Goal: Task Accomplishment & Management: Use online tool/utility

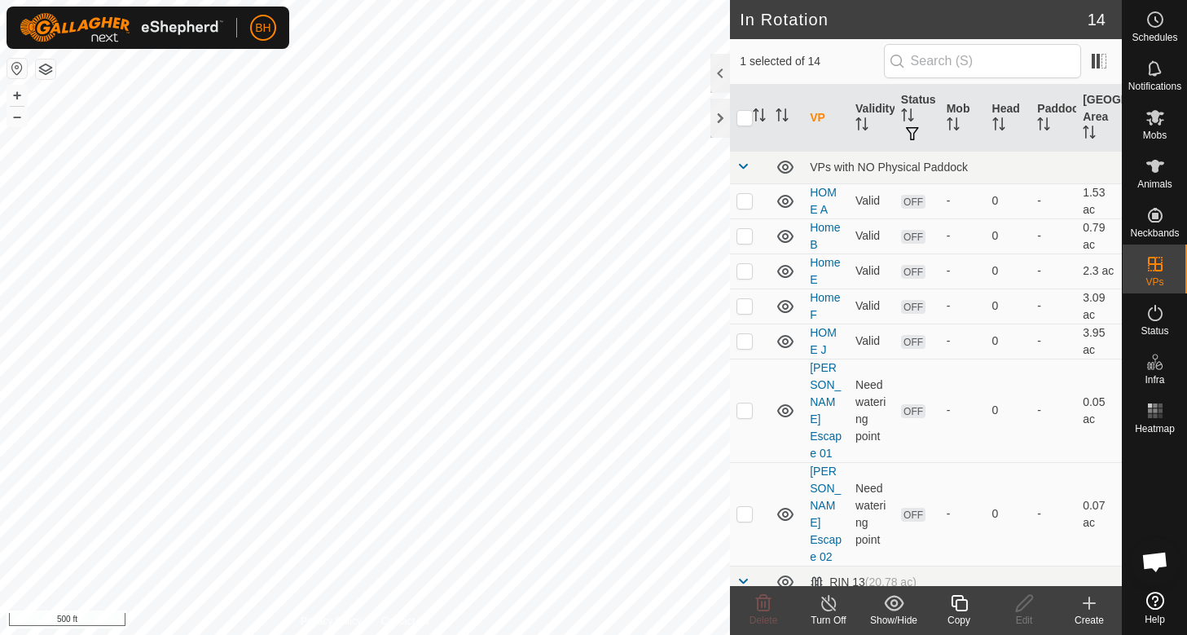
click at [959, 609] on icon at bounding box center [959, 603] width 16 height 16
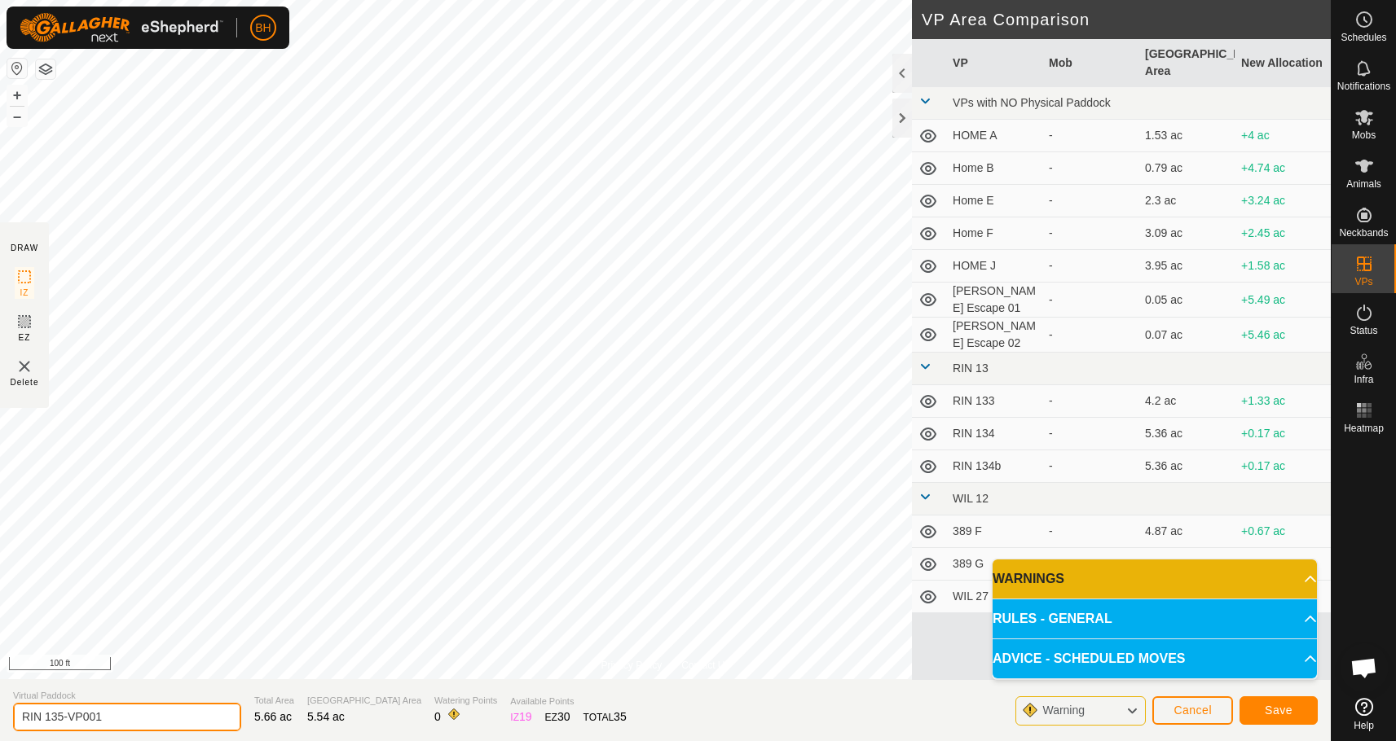
drag, startPoint x: 59, startPoint y: 716, endPoint x: 217, endPoint y: 737, distance: 159.5
click at [205, 634] on html "BH Schedules Notifications Mobs Animals Neckbands VPs Status Infra Heatmap Help…" at bounding box center [698, 370] width 1396 height 741
type input "RIN 136"
click at [1186, 634] on button "Save" at bounding box center [1278, 711] width 78 height 29
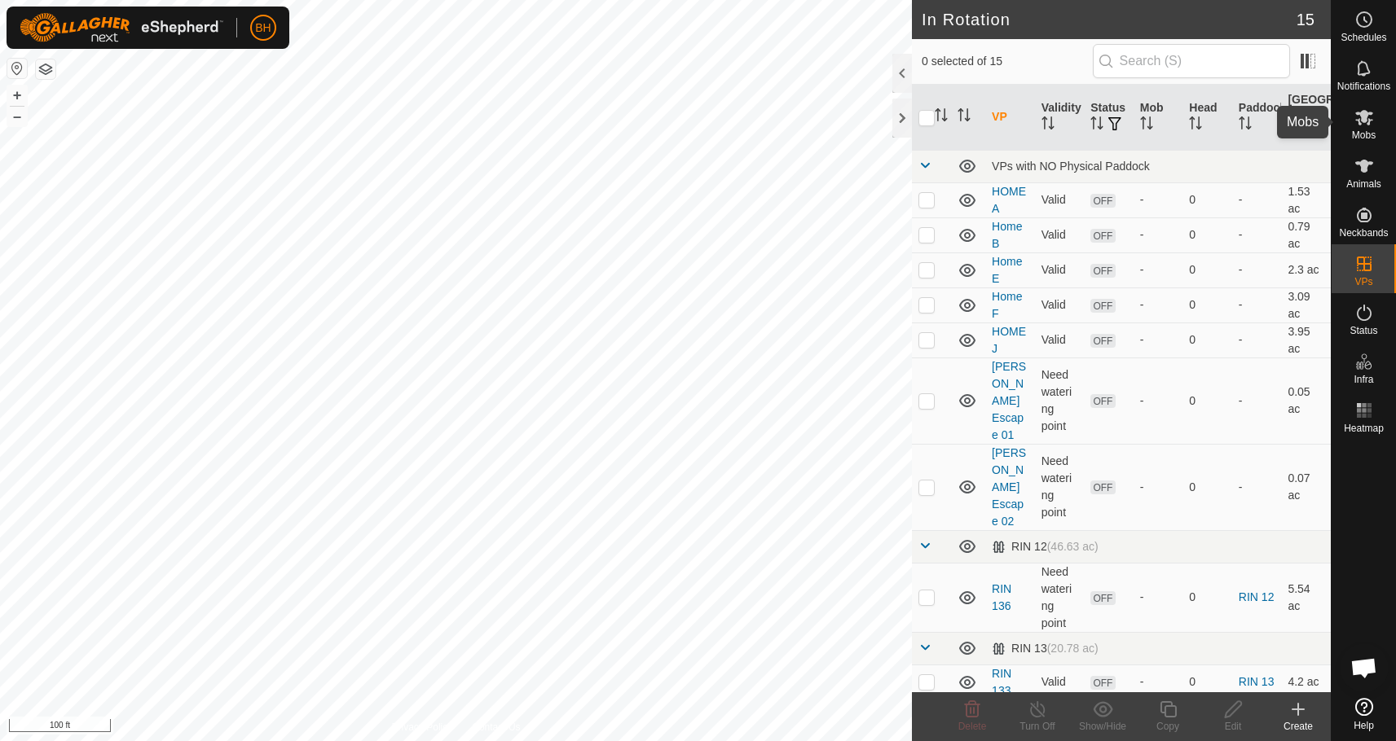
click at [1186, 138] on span "Mobs" at bounding box center [1364, 135] width 24 height 10
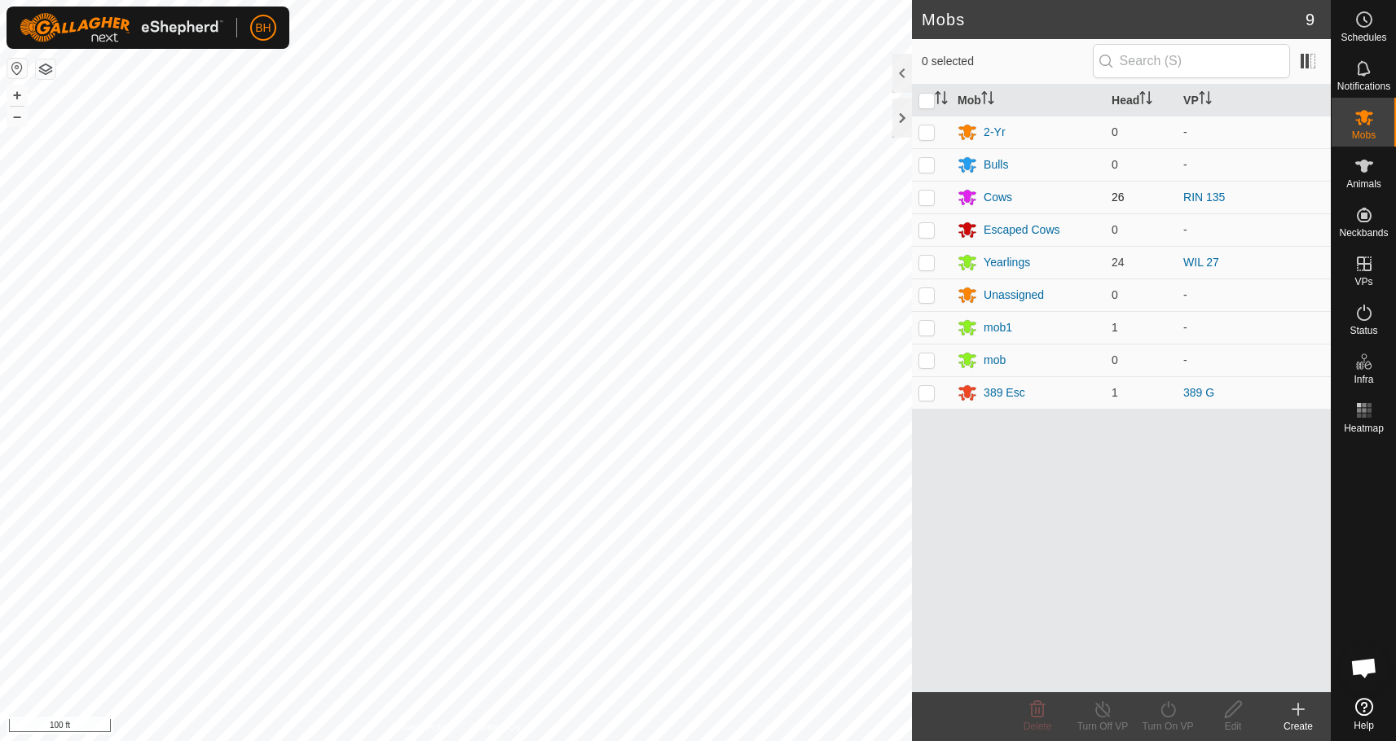
click at [922, 191] on p-checkbox at bounding box center [926, 197] width 16 height 13
checkbox input "true"
click at [1177, 634] on icon at bounding box center [1168, 710] width 20 height 20
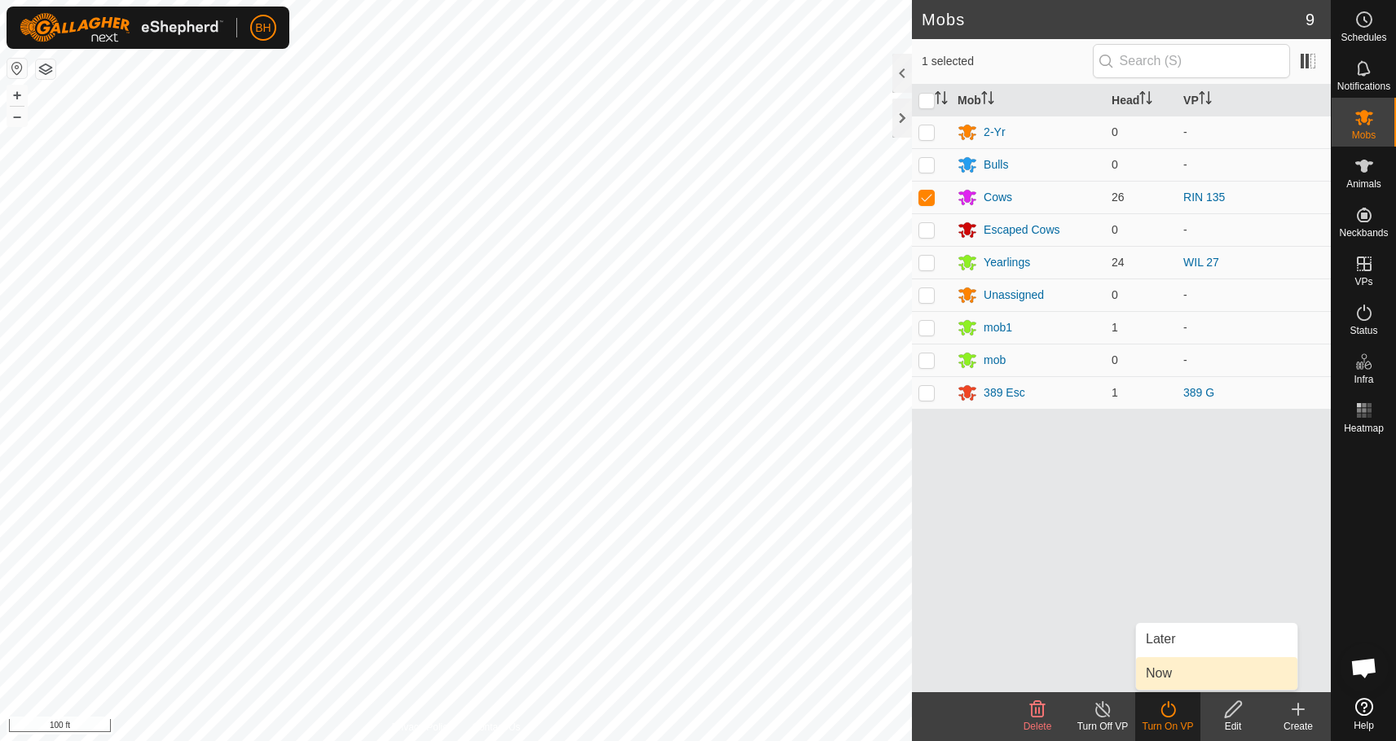
click at [1182, 634] on link "Now" at bounding box center [1216, 674] width 161 height 33
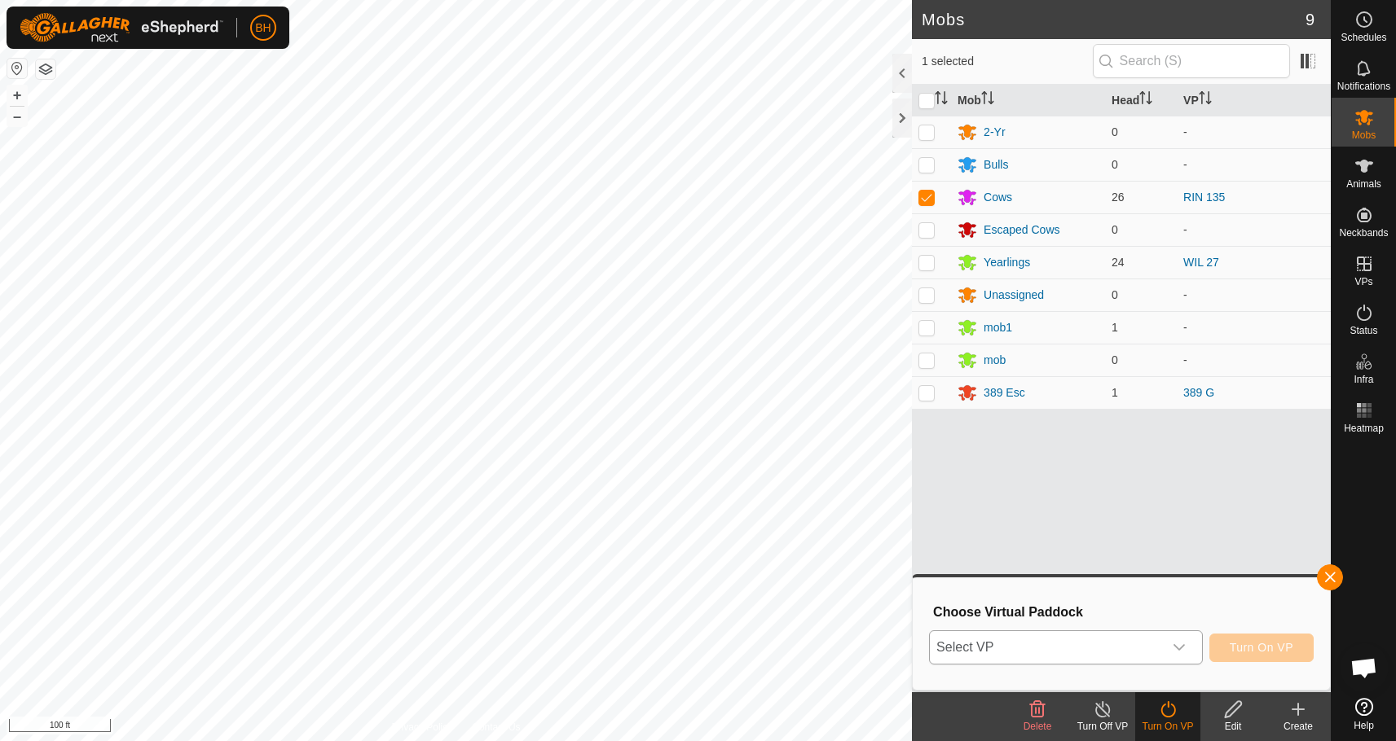
click at [1168, 634] on div "dropdown trigger" at bounding box center [1179, 647] width 33 height 33
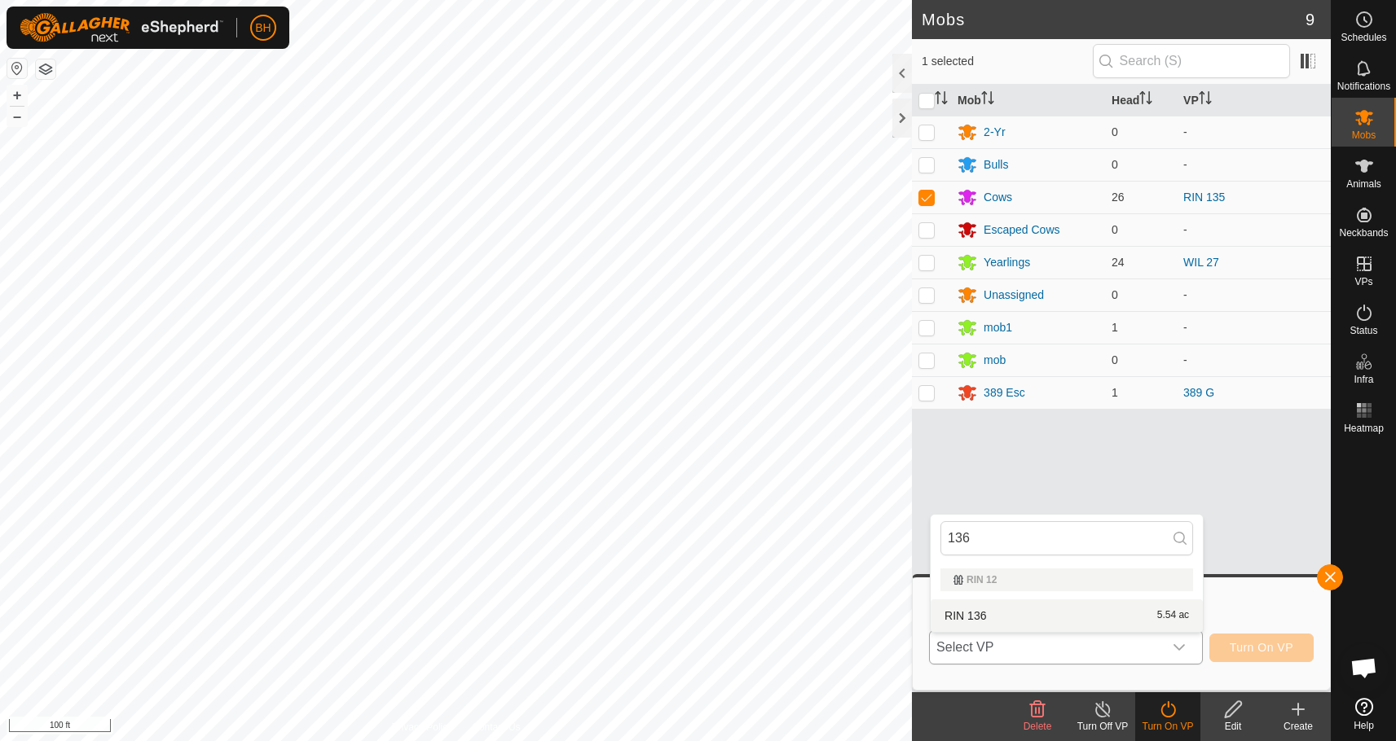
type input "136"
click at [1140, 617] on li "RIN 136 5.54 ac" at bounding box center [1067, 616] width 272 height 33
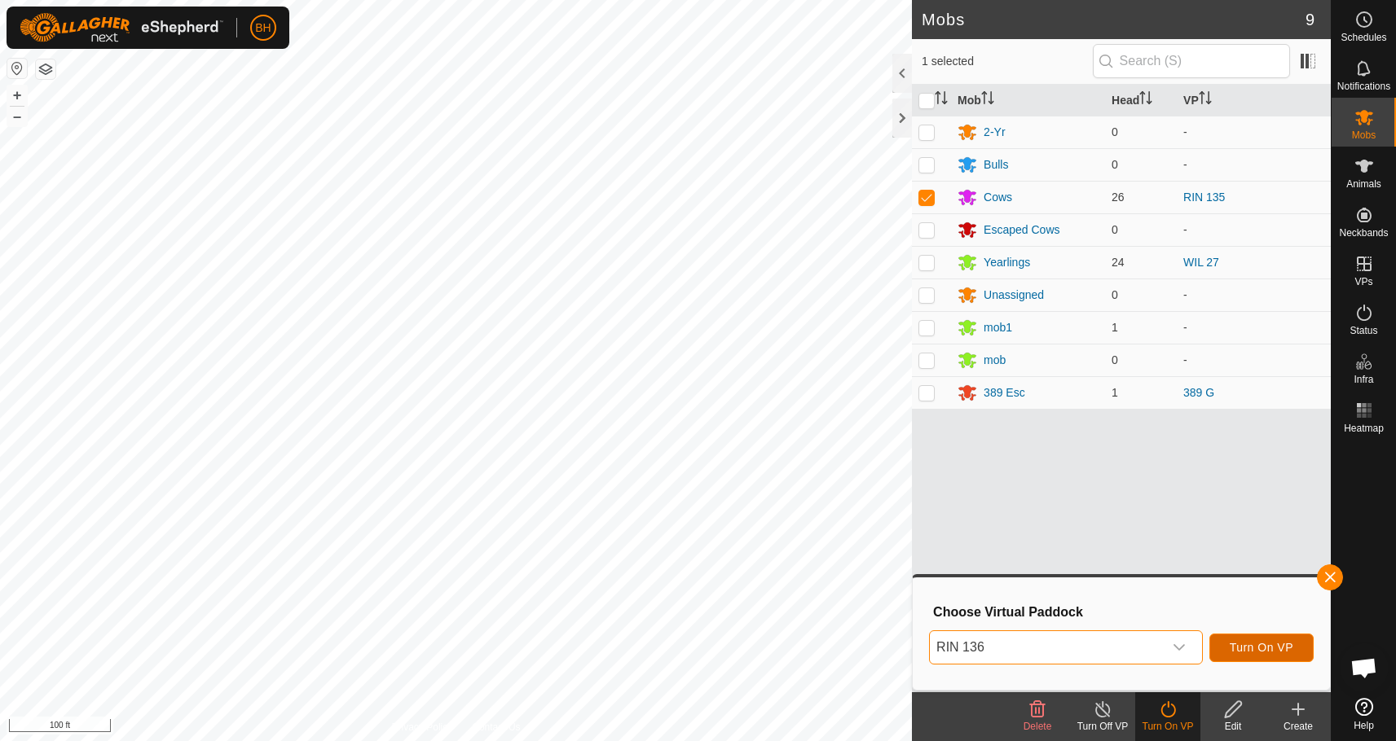
click at [1186, 634] on span "Turn On VP" at bounding box center [1262, 647] width 64 height 13
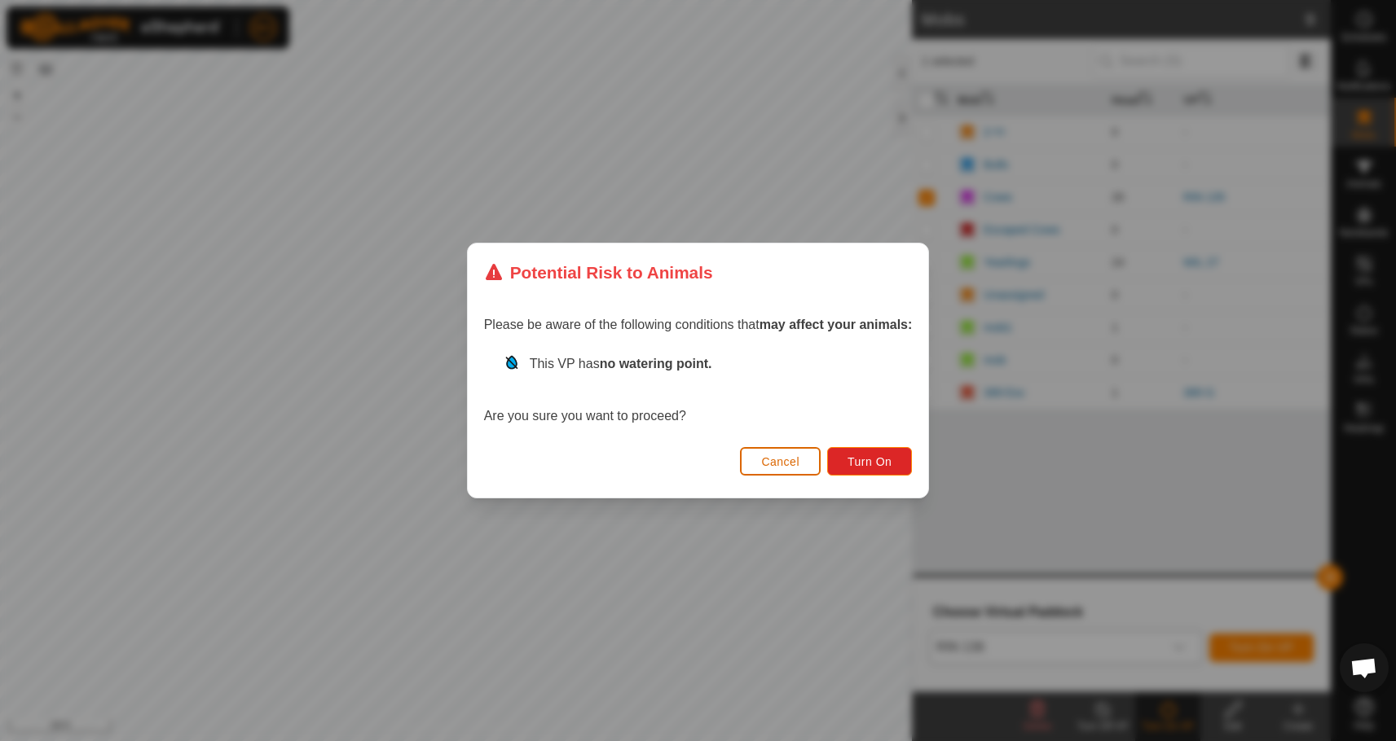
click at [807, 458] on button "Cancel" at bounding box center [780, 461] width 81 height 29
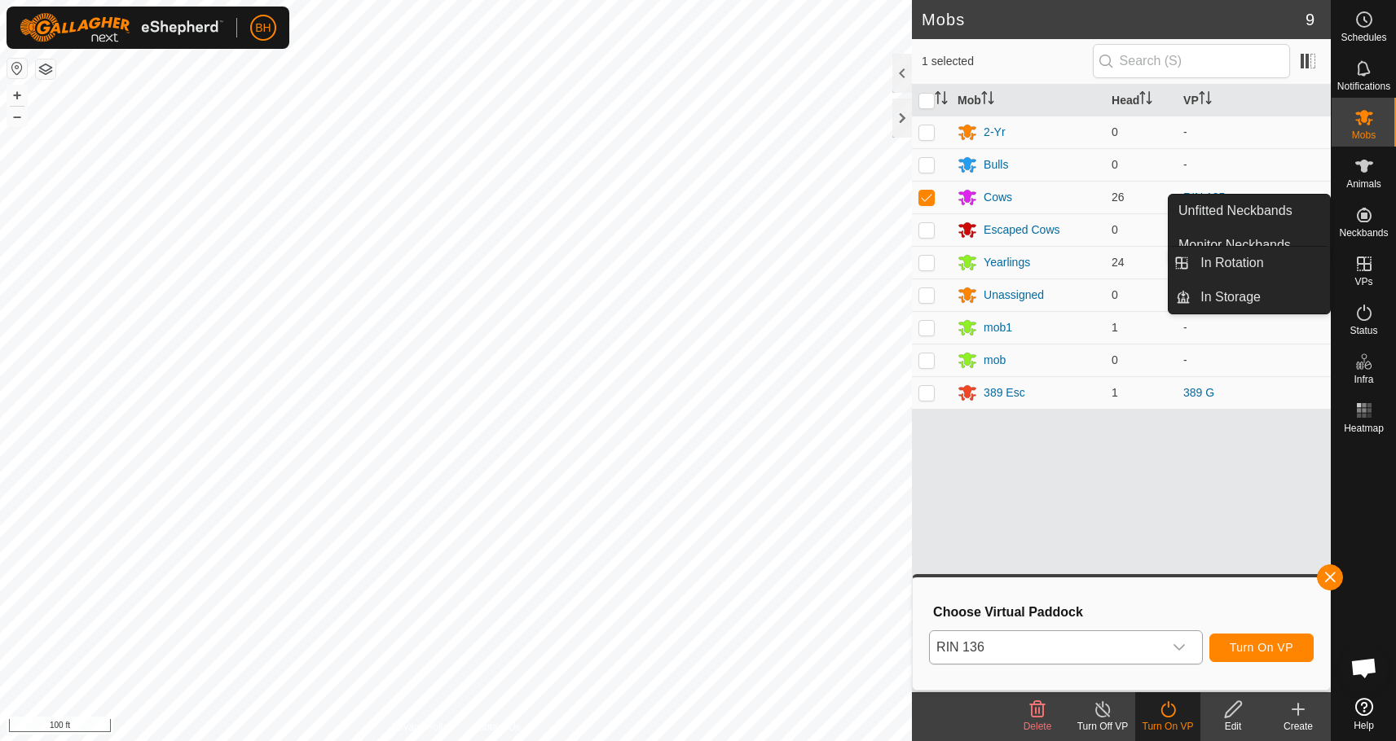
click at [1186, 273] on icon at bounding box center [1364, 264] width 20 height 20
click at [1186, 277] on link "In Rotation" at bounding box center [1259, 263] width 139 height 33
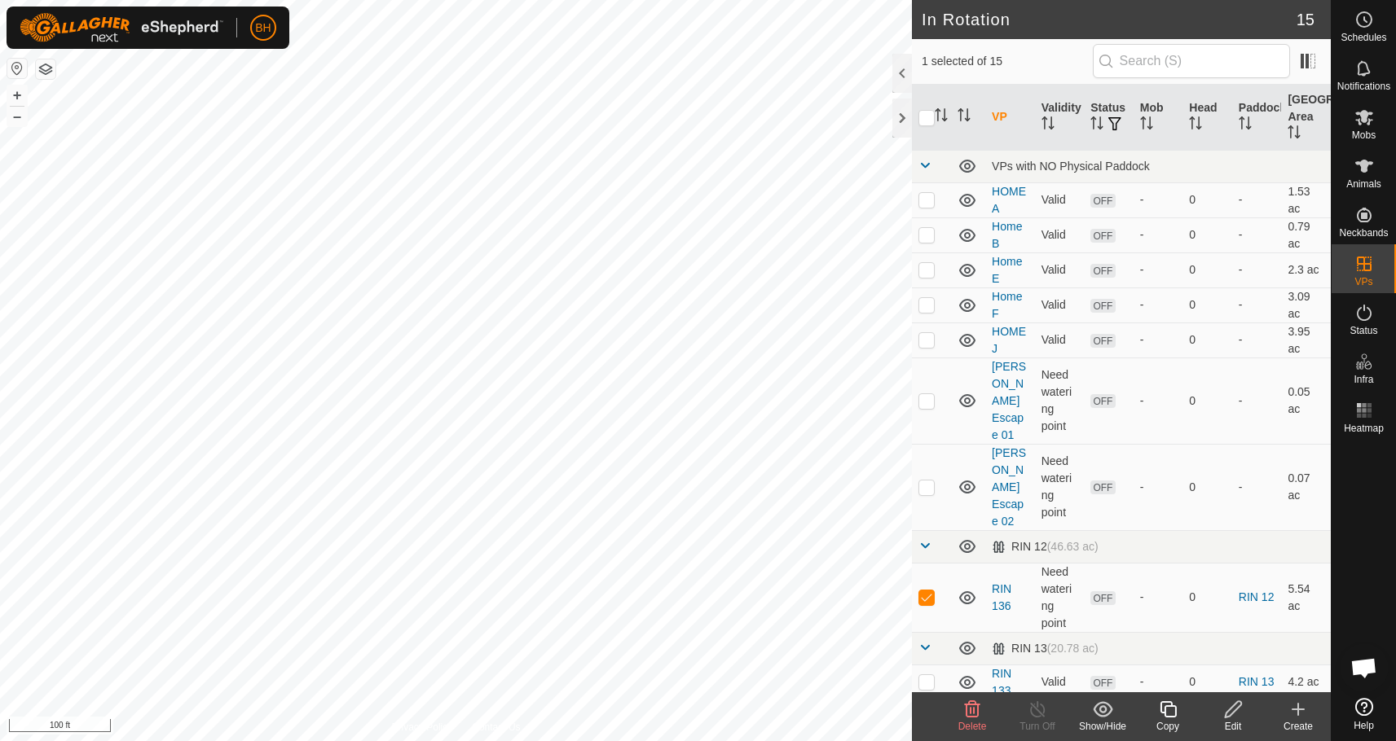
click at [1186, 634] on icon at bounding box center [1233, 710] width 20 height 20
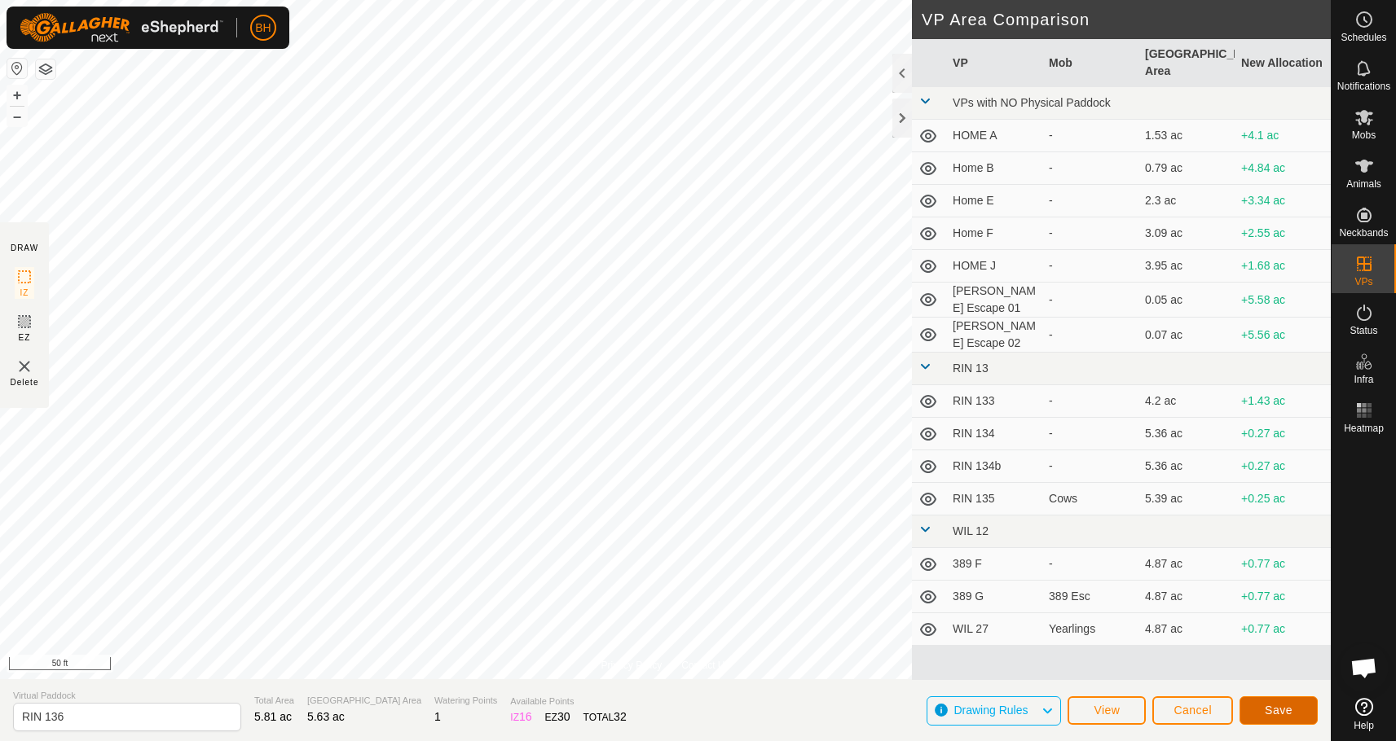
click at [1186, 634] on span "Save" at bounding box center [1279, 710] width 28 height 13
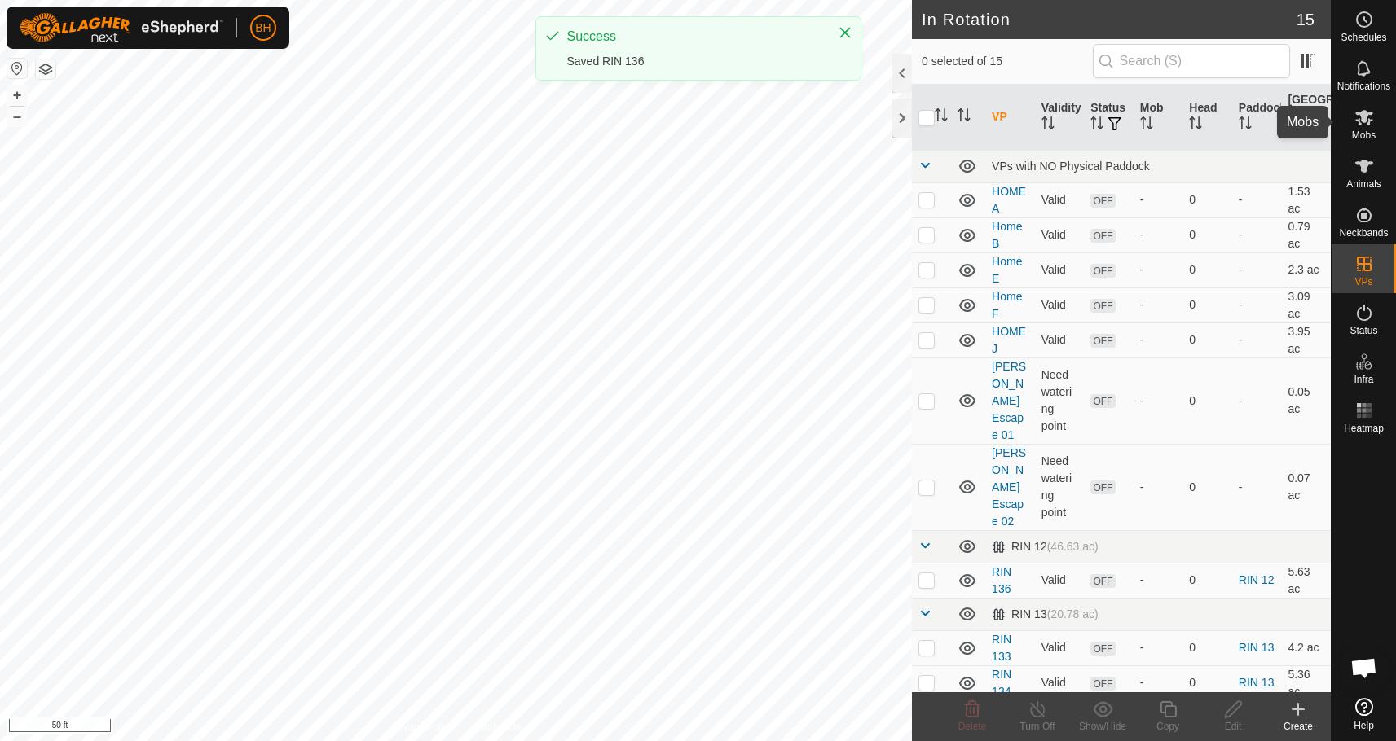
click at [1186, 127] on es-mob-svg-icon at bounding box center [1363, 117] width 29 height 26
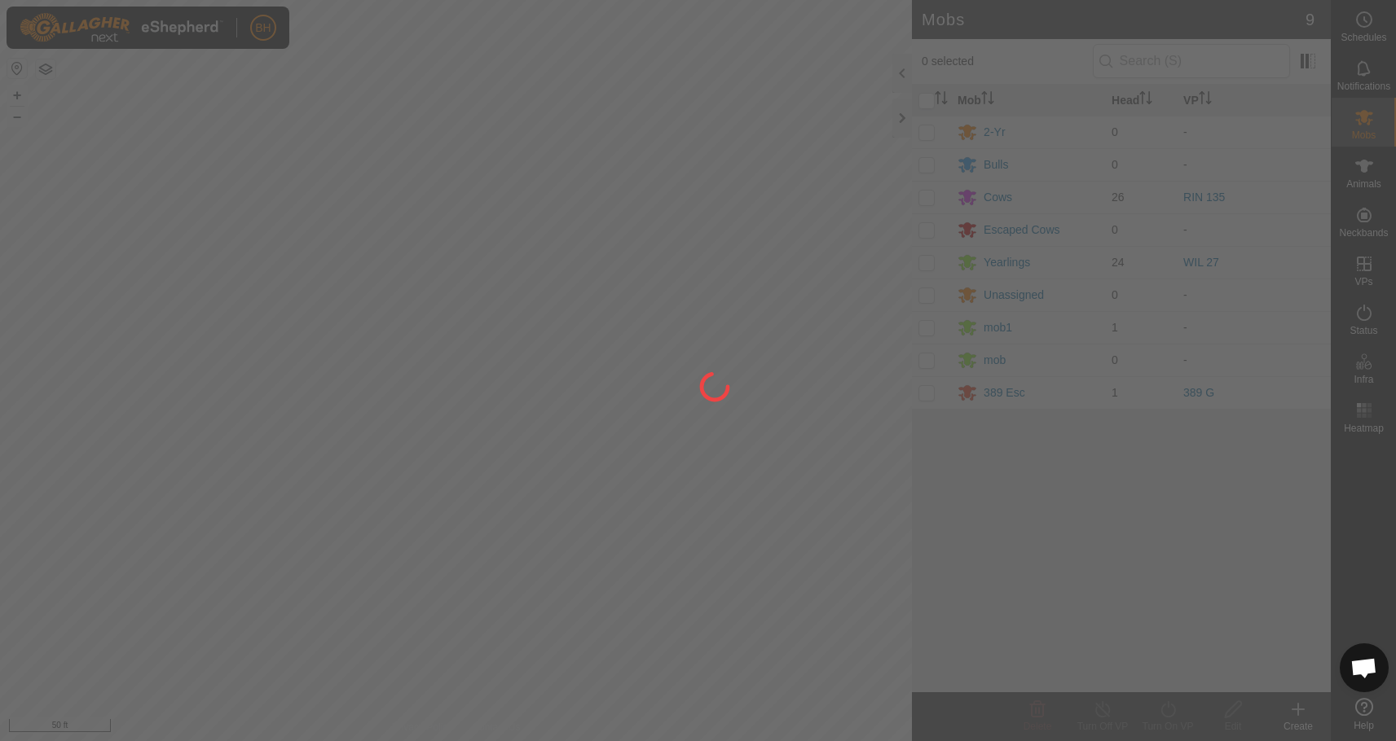
click at [926, 196] on div at bounding box center [698, 370] width 1396 height 741
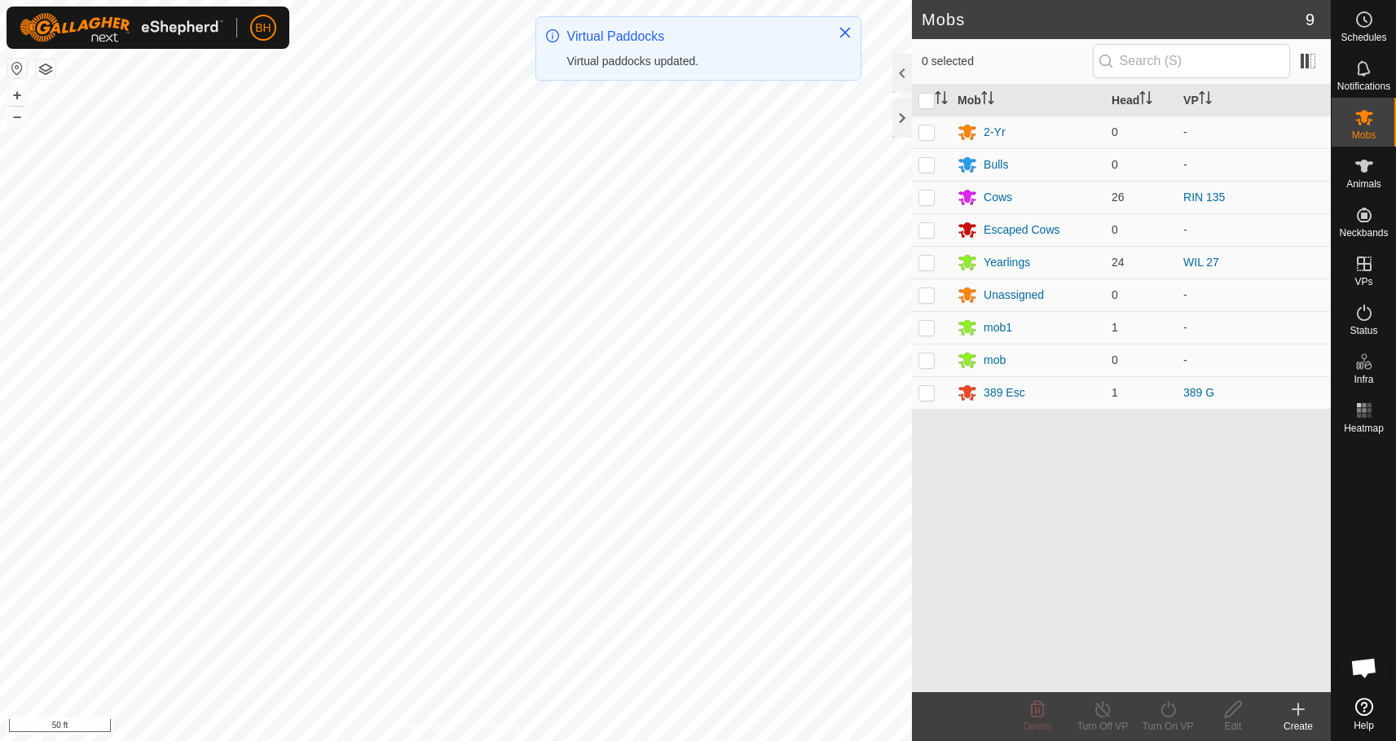
click at [924, 196] on p-checkbox at bounding box center [926, 197] width 16 height 13
checkbox input "true"
click at [1178, 634] on div "Turn On VP" at bounding box center [1167, 726] width 65 height 15
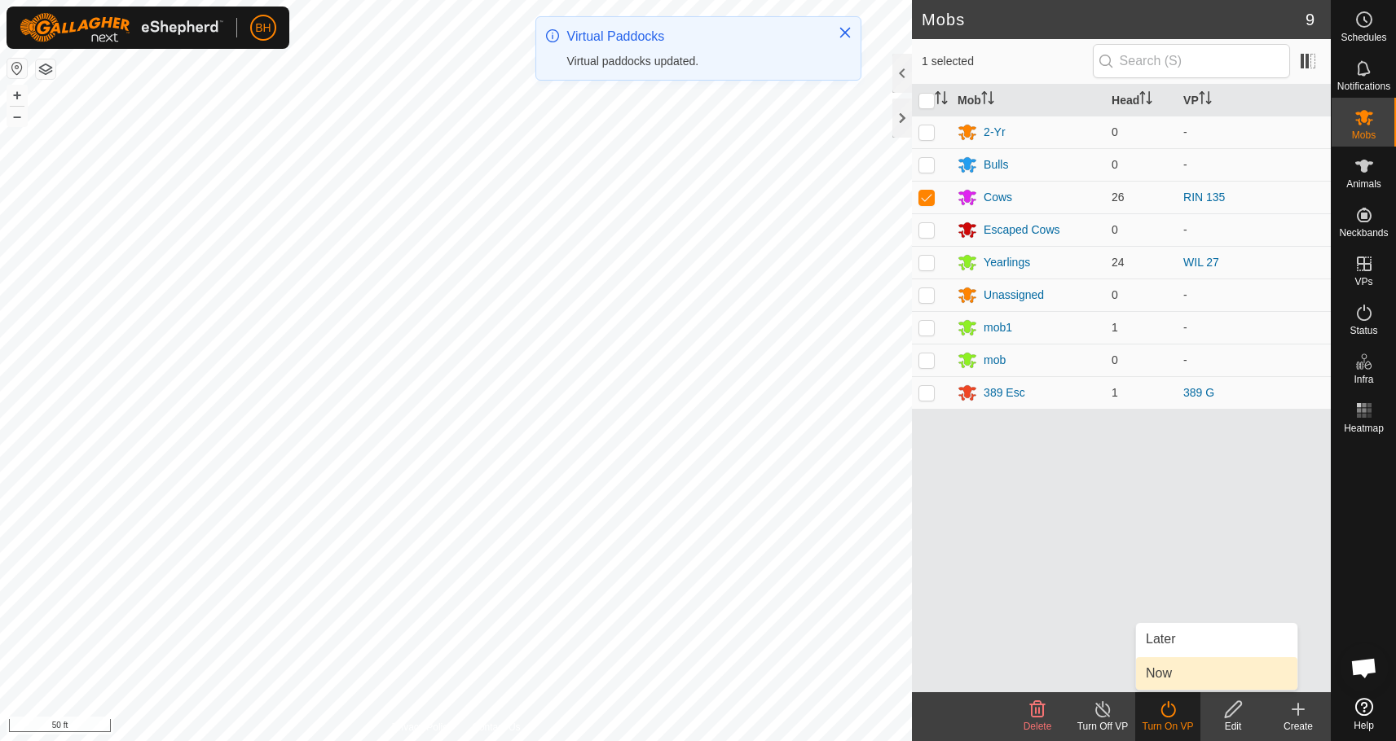
click at [1164, 634] on link "Now" at bounding box center [1216, 674] width 161 height 33
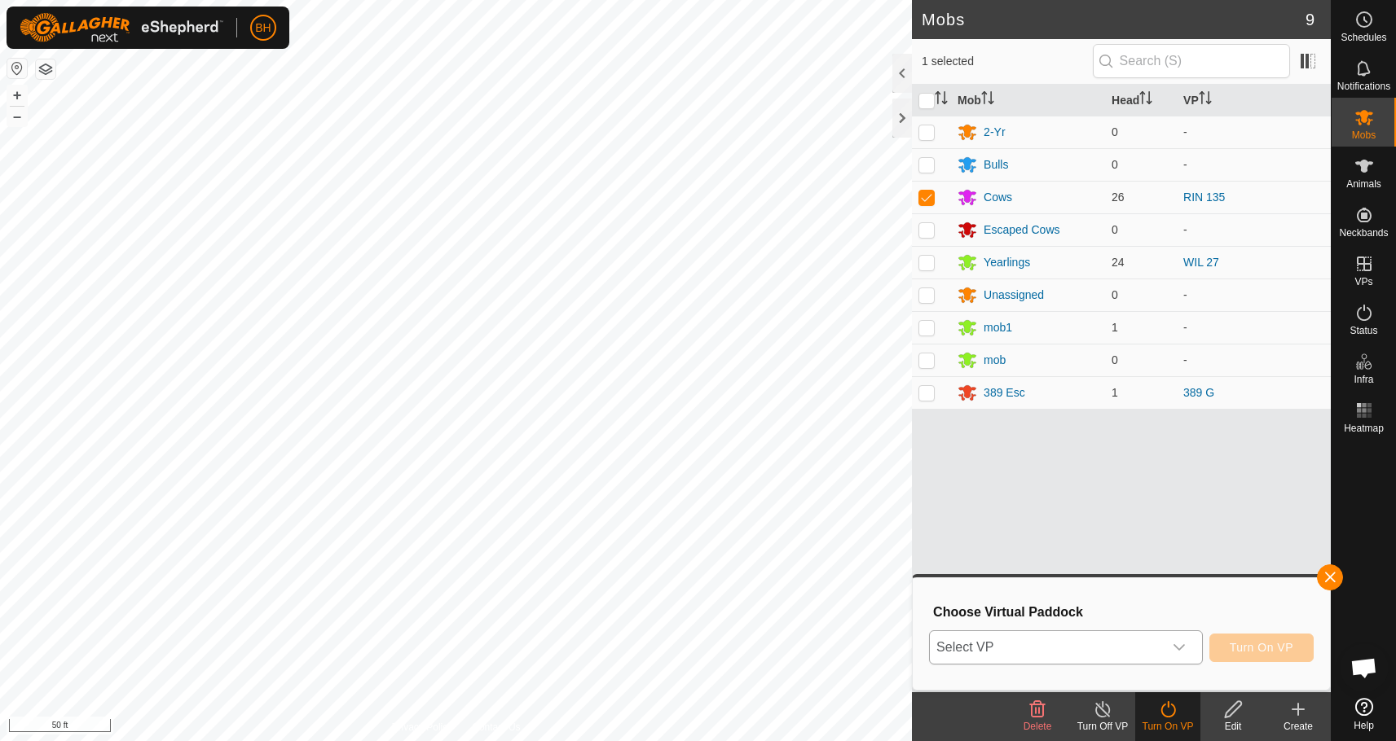
click at [1171, 634] on div "dropdown trigger" at bounding box center [1179, 647] width 33 height 33
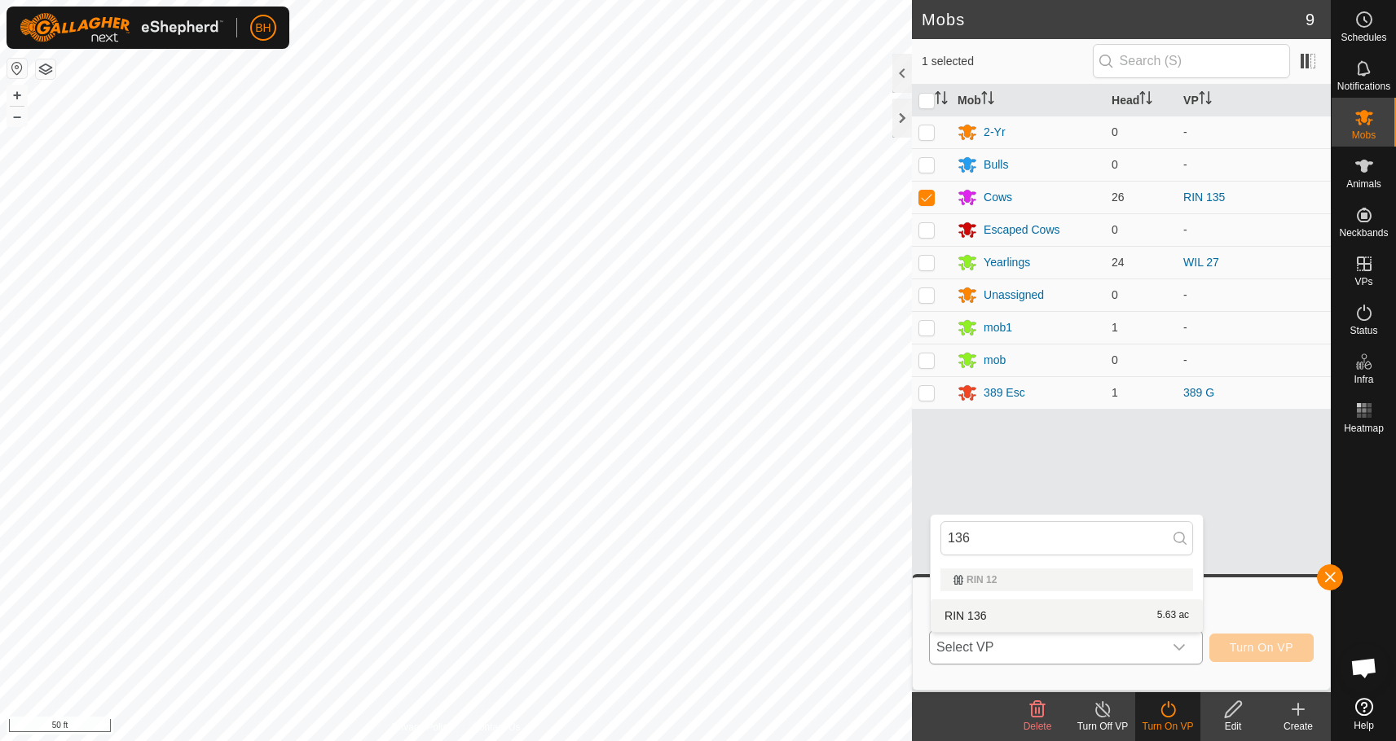
type input "136"
click at [1146, 624] on li "RIN 136 5.63 ac" at bounding box center [1067, 616] width 272 height 33
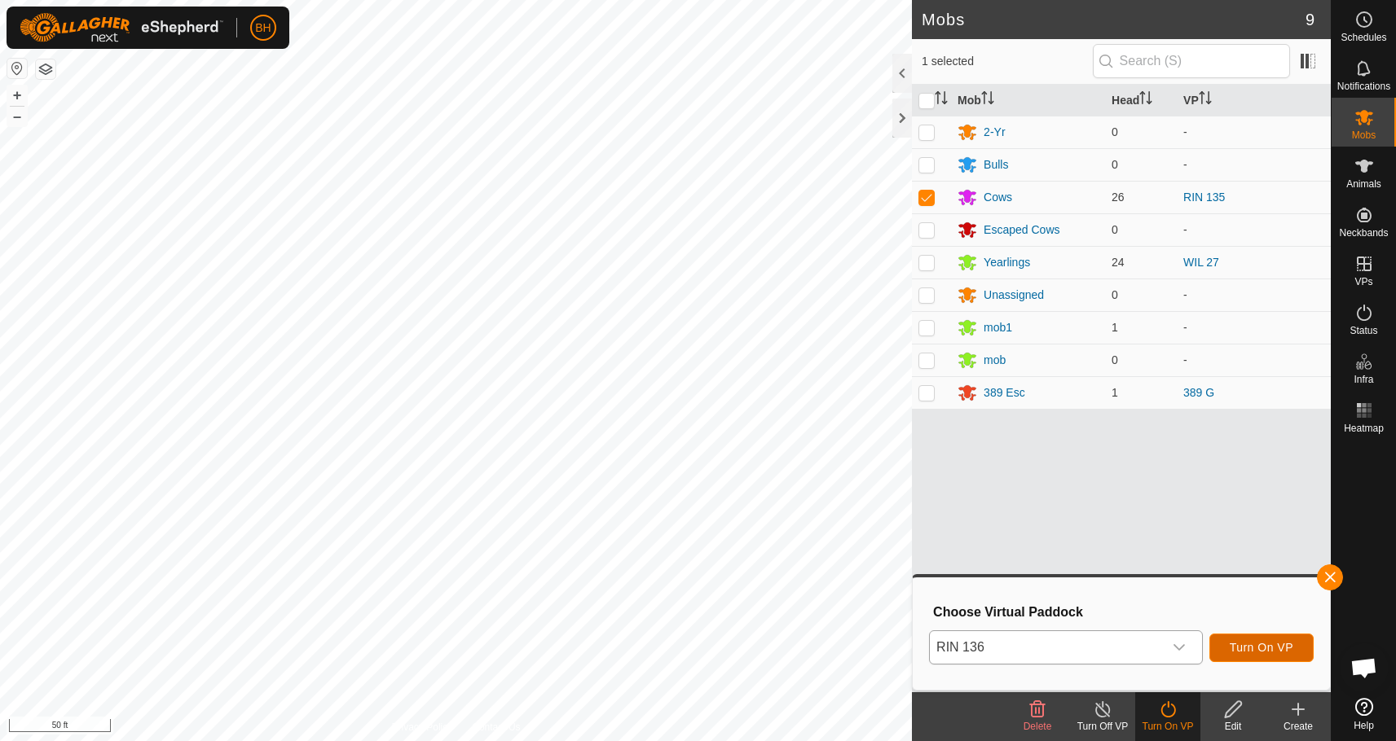
click at [1186, 634] on span "Turn On VP" at bounding box center [1262, 647] width 64 height 13
